Goal: Navigation & Orientation: Understand site structure

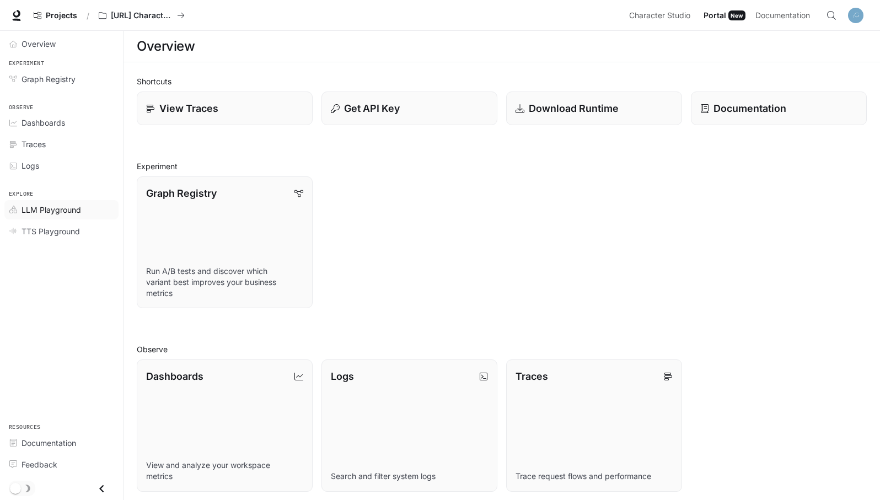
click at [47, 209] on span "LLM Playground" at bounding box center [52, 210] width 60 height 12
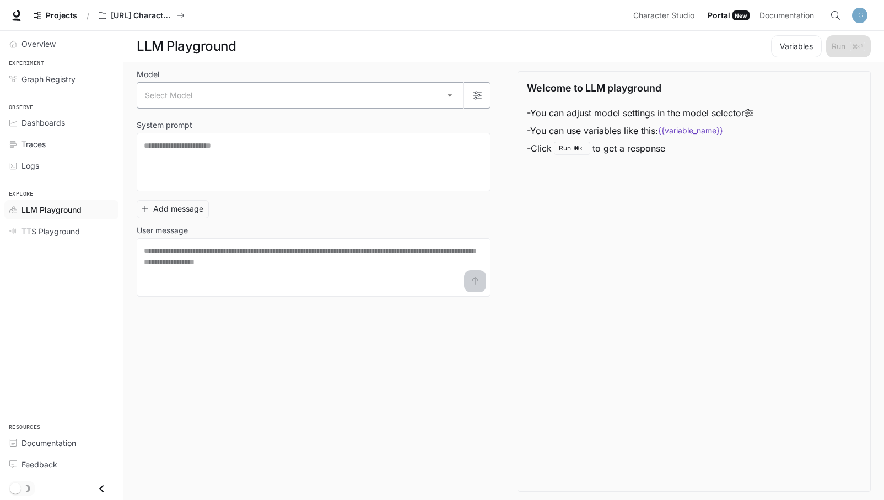
click at [444, 99] on body "Skip to main content Projects / [URL] Characters Character Studio Character Stu…" at bounding box center [442, 250] width 884 height 501
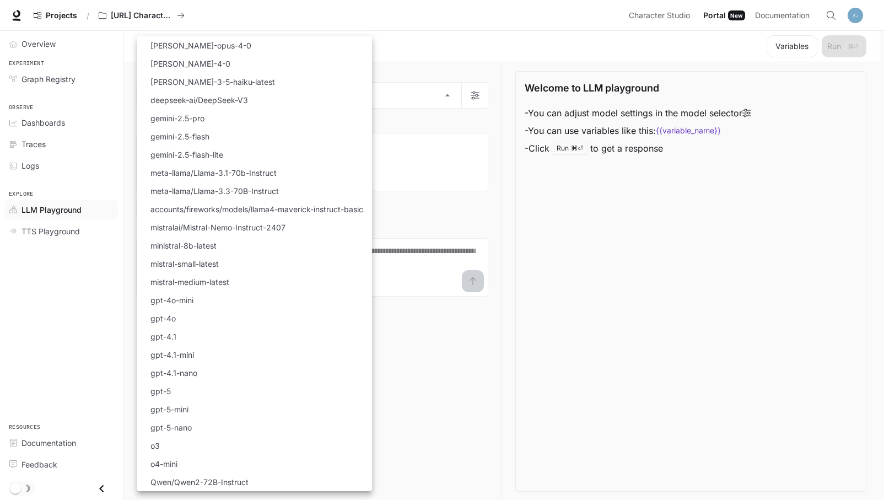
click at [525, 218] on div at bounding box center [442, 250] width 884 height 500
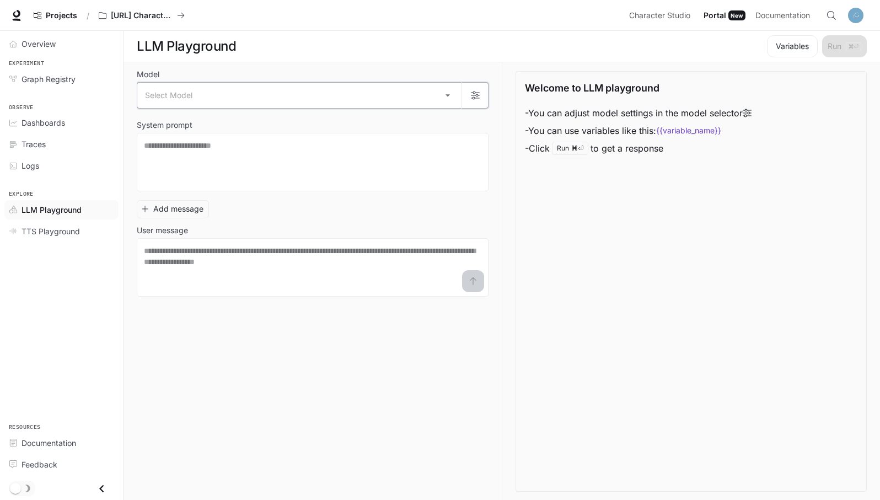
click at [471, 96] on icon "button" at bounding box center [475, 95] width 9 height 9
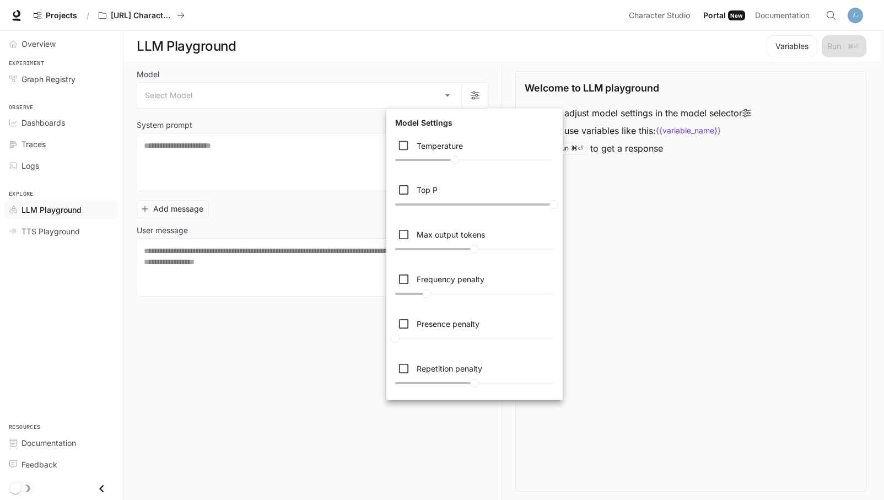
click at [656, 250] on div at bounding box center [442, 250] width 884 height 500
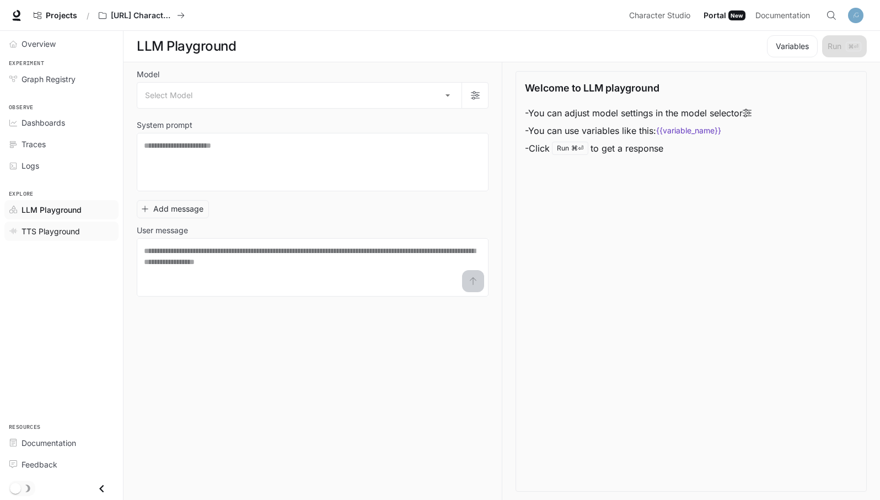
click at [67, 234] on span "TTS Playground" at bounding box center [51, 232] width 58 height 12
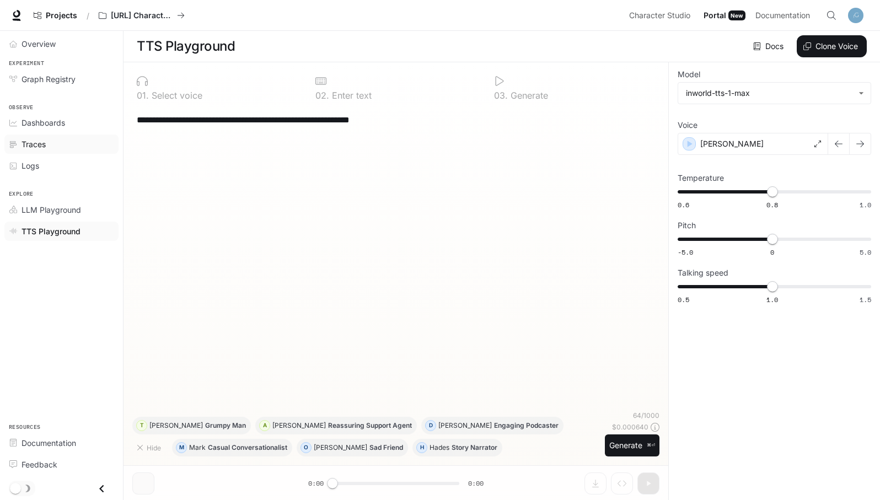
click at [56, 146] on div "Traces" at bounding box center [68, 144] width 92 height 12
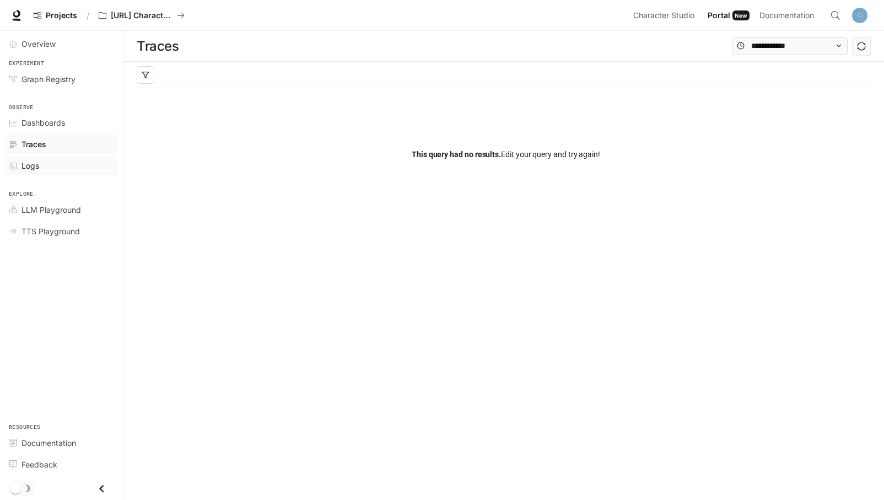
click at [52, 166] on div "Logs" at bounding box center [68, 166] width 92 height 12
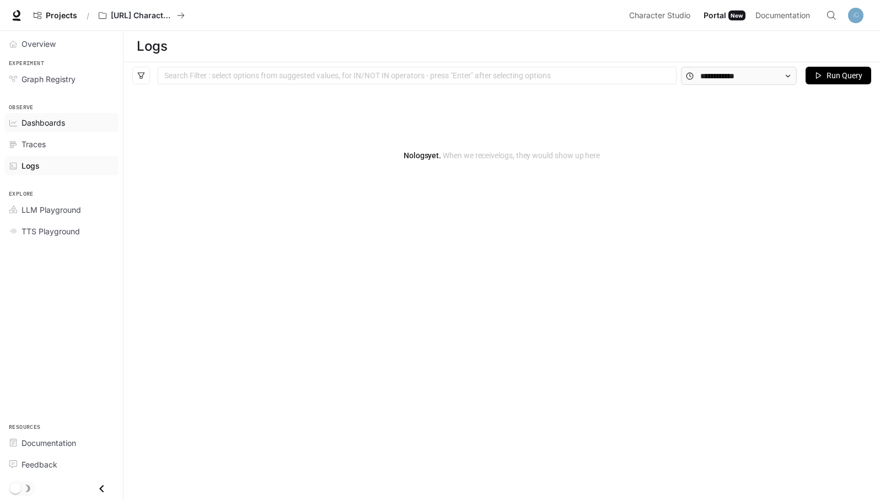
click at [50, 127] on span "Dashboards" at bounding box center [44, 123] width 44 height 12
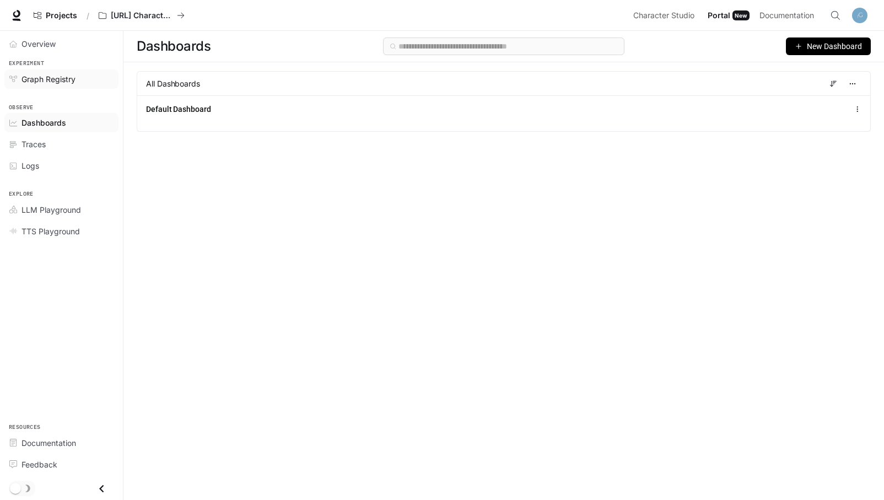
click at [51, 78] on span "Graph Registry" at bounding box center [49, 79] width 54 height 12
